Goal: Find specific page/section: Find specific page/section

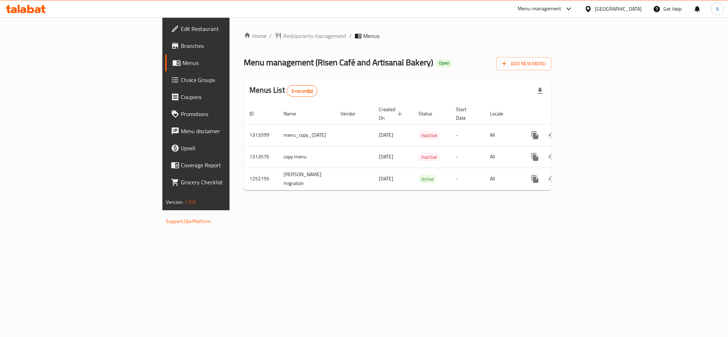
click at [181, 44] on span "Branches" at bounding box center [229, 46] width 97 height 9
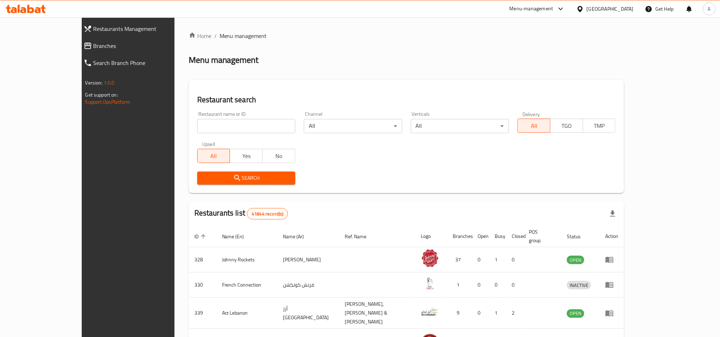
click at [260, 117] on div "Restaurant name or ID Restaurant name or ID" at bounding box center [246, 123] width 98 height 22
click at [256, 123] on input "search" at bounding box center [246, 126] width 98 height 14
paste input "748875"
type input "748875"
click button "Search" at bounding box center [246, 178] width 98 height 13
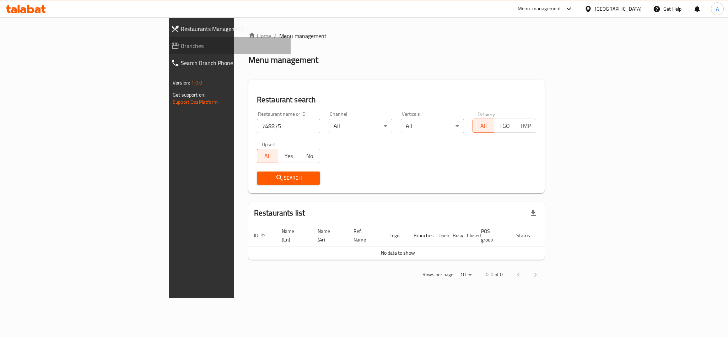
click at [181, 47] on span "Branches" at bounding box center [233, 46] width 104 height 9
